Goal: Find specific page/section: Find specific page/section

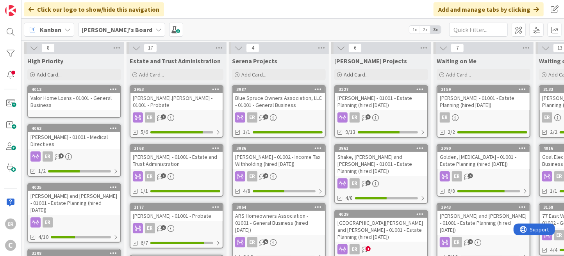
click at [85, 149] on link "4063 [PERSON_NAME] - 01001 - Medical Directives ER 1 1/2" at bounding box center [74, 150] width 94 height 53
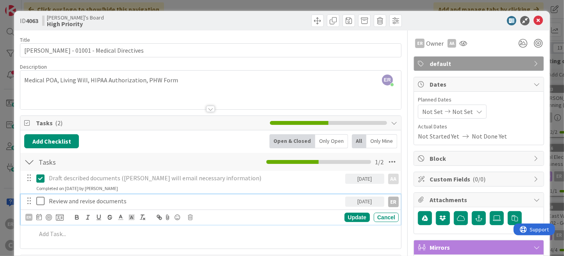
click at [41, 202] on icon at bounding box center [42, 201] width 12 height 9
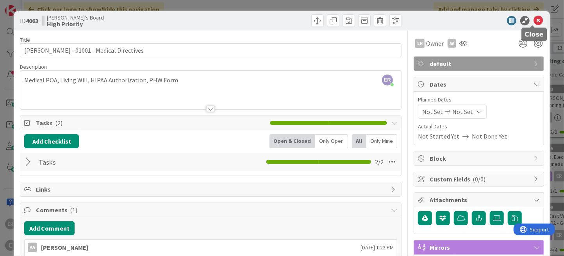
click at [534, 21] on icon at bounding box center [538, 20] width 9 height 9
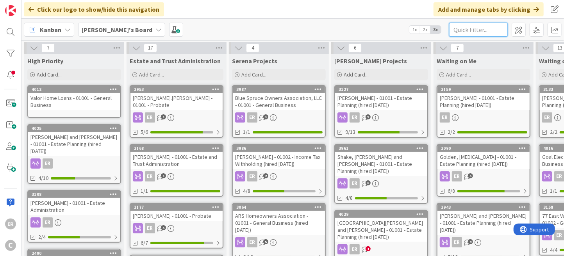
click at [469, 31] on input "text" at bounding box center [478, 30] width 59 height 14
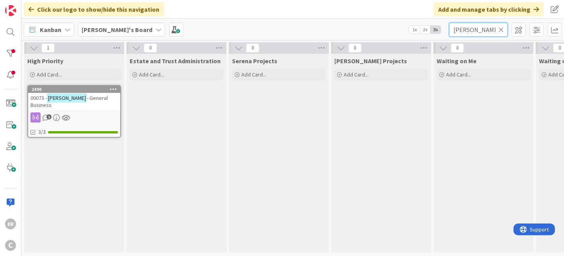
type input "[PERSON_NAME]"
click at [107, 104] on link "2490 00073 - [PERSON_NAME] - General Business 1 3/3" at bounding box center [74, 111] width 94 height 53
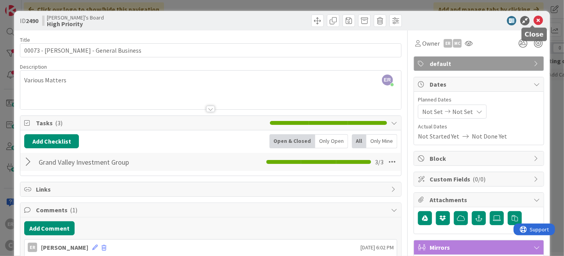
click at [535, 19] on icon at bounding box center [538, 20] width 9 height 9
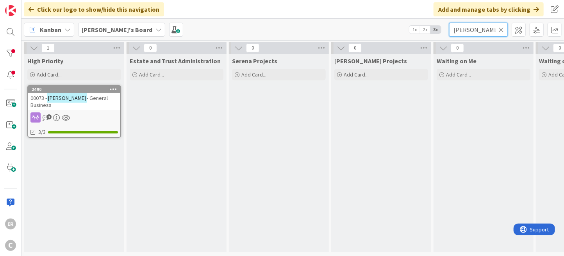
drag, startPoint x: 476, startPoint y: 32, endPoint x: 383, endPoint y: 34, distance: 93.0
click at [383, 34] on div "Kanban [PERSON_NAME]'s Board 1x 2x 3x [PERSON_NAME]" at bounding box center [292, 29] width 543 height 21
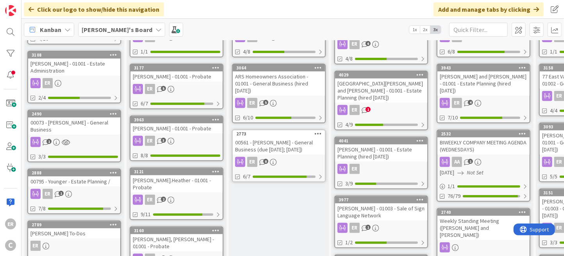
scroll to position [156, 0]
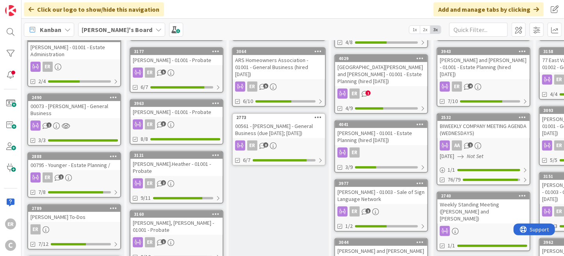
click at [393, 89] on div "ER 1" at bounding box center [381, 94] width 92 height 10
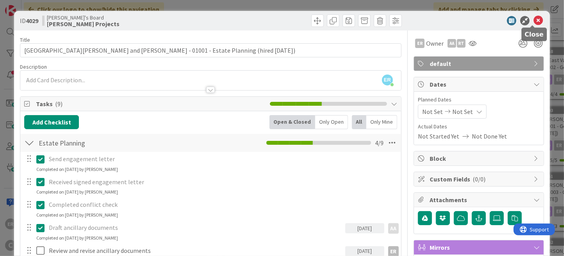
click at [534, 23] on icon at bounding box center [538, 20] width 9 height 9
